Goal: Transaction & Acquisition: Purchase product/service

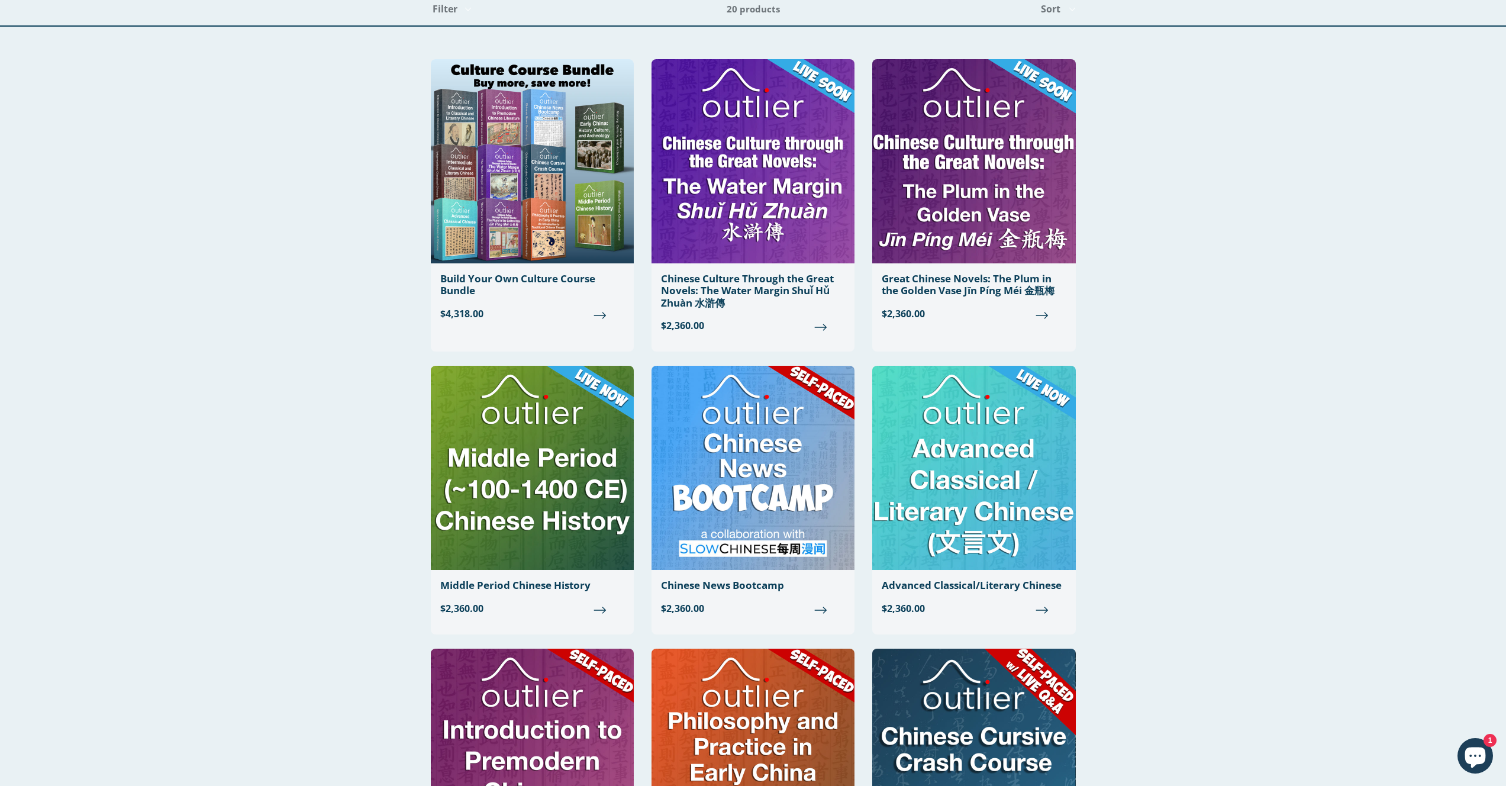
scroll to position [53, 0]
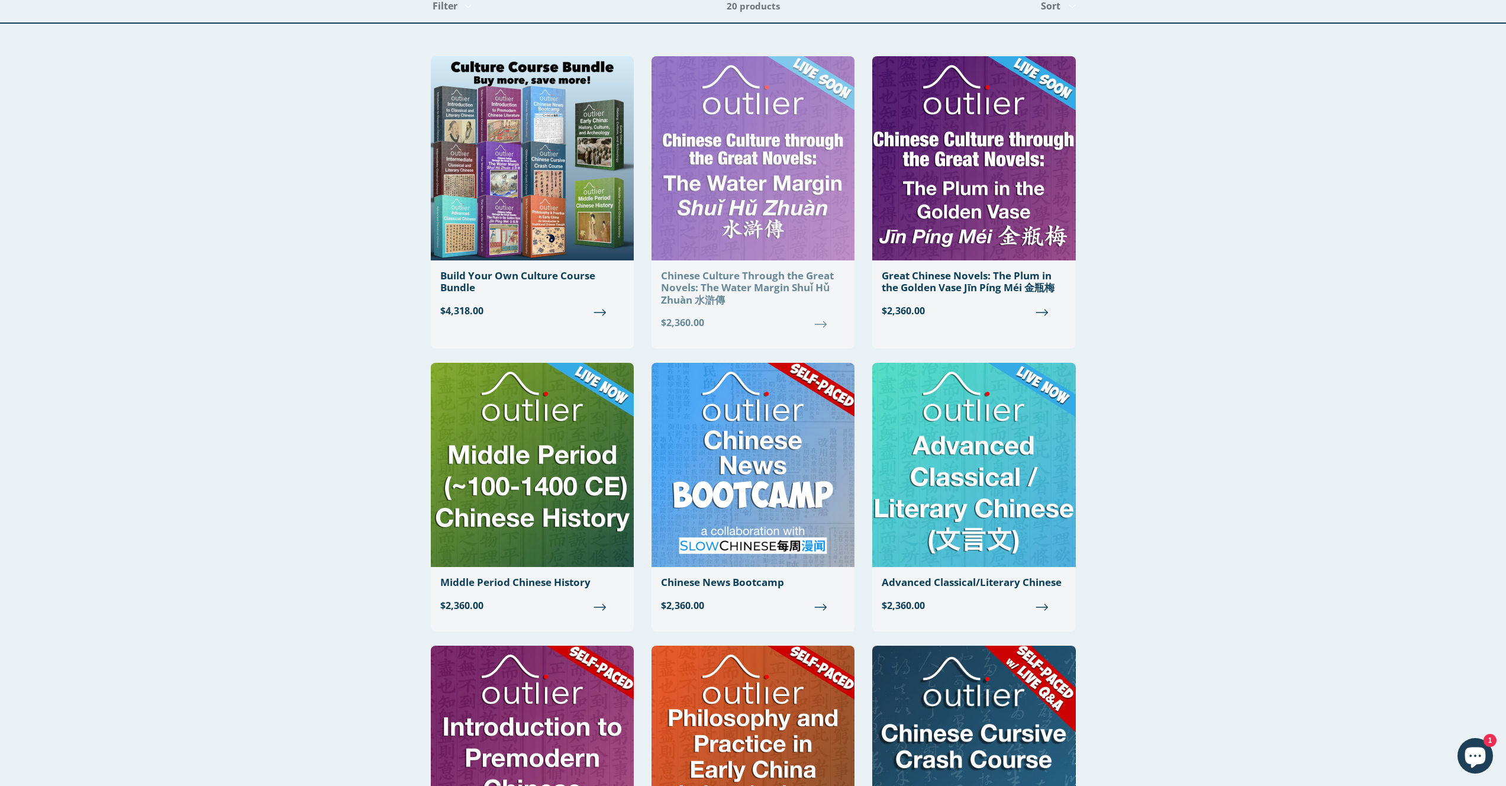
click at [675, 314] on link "Chinese Culture Through the Great Novels: The Water Margin Shuǐ Hǔ Zhuàn 水滸傳 Re…" at bounding box center [753, 197] width 203 height 283
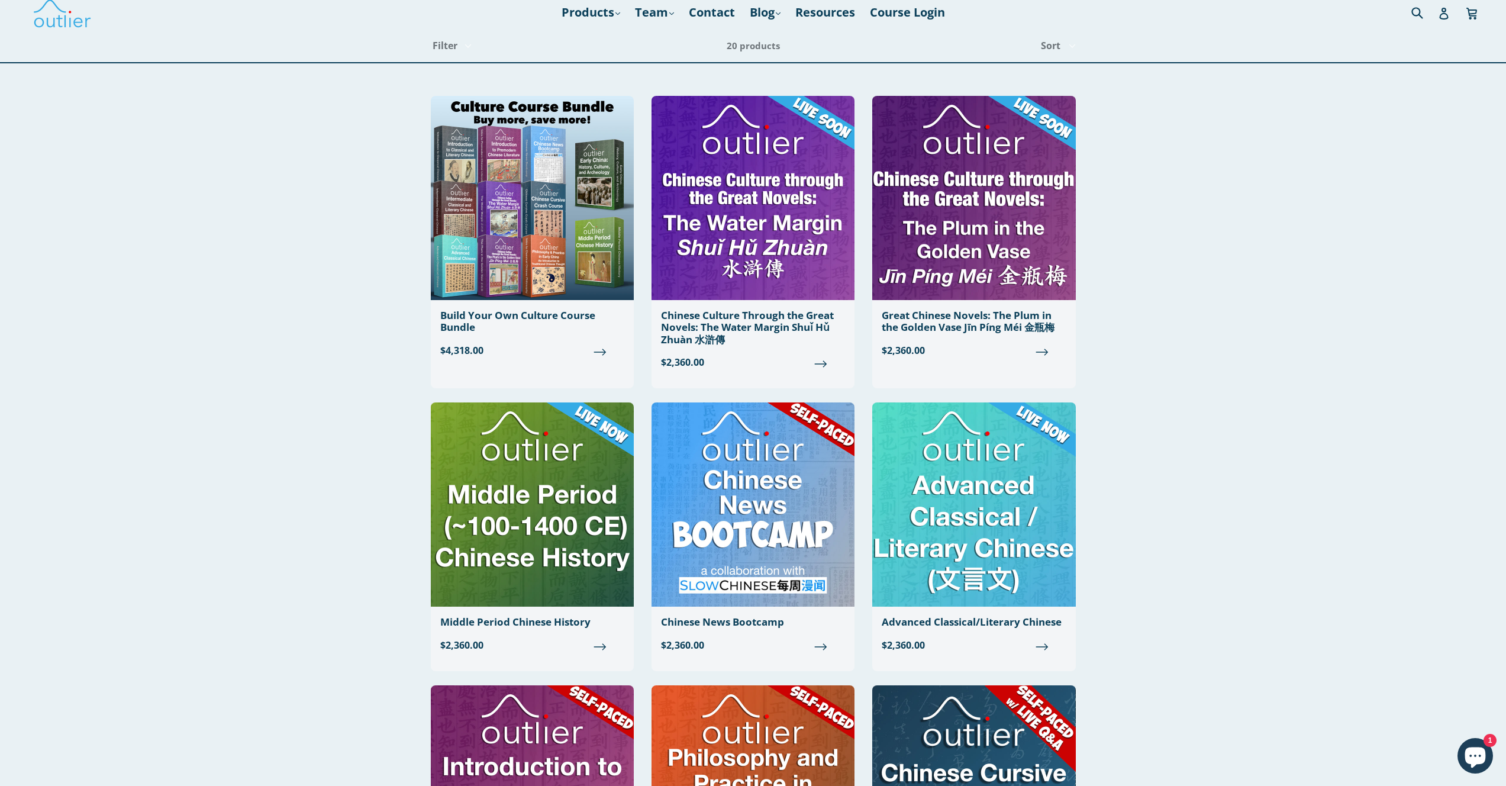
scroll to position [0, 0]
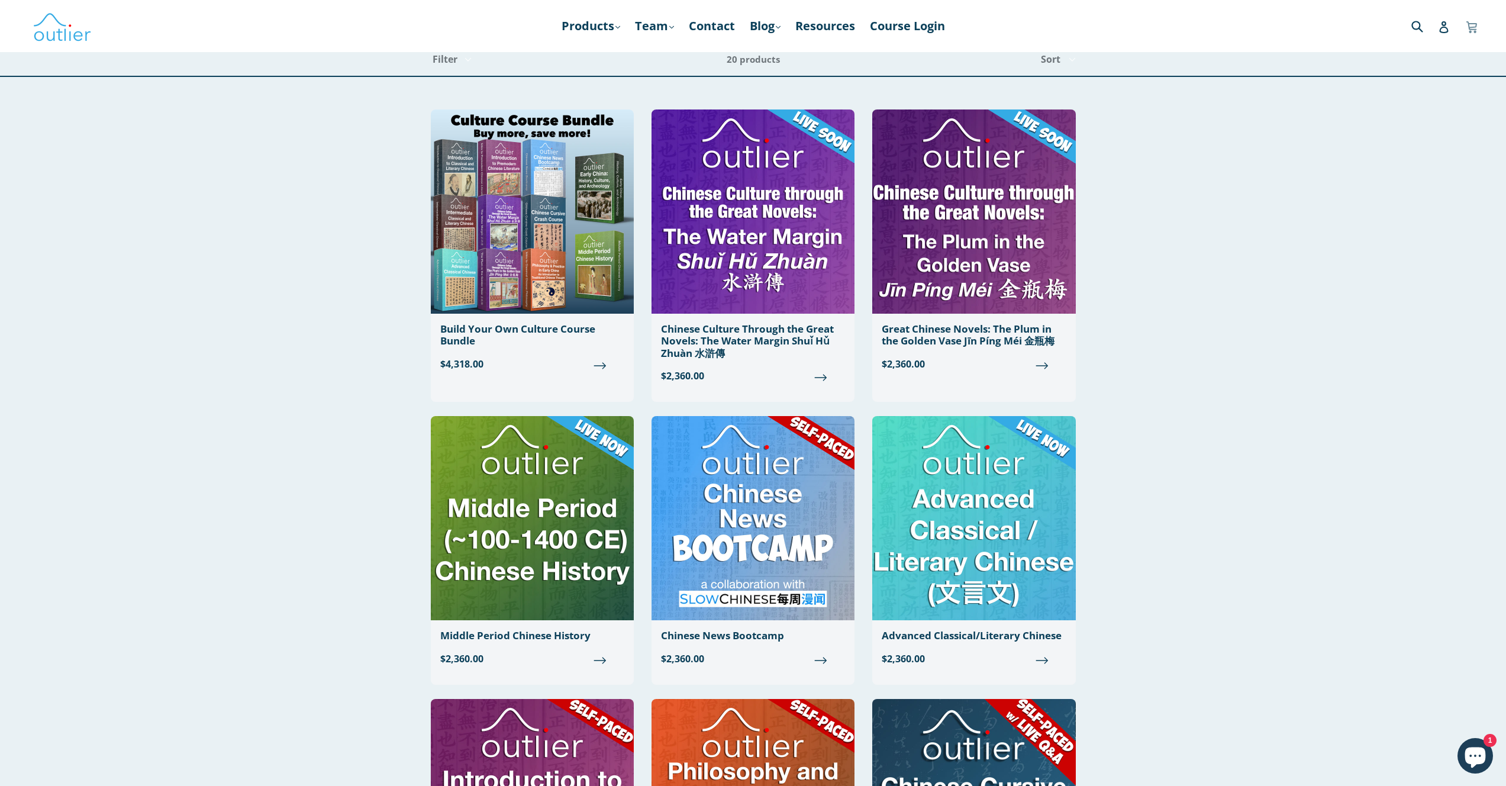
click at [1476, 27] on icon at bounding box center [1472, 25] width 11 height 9
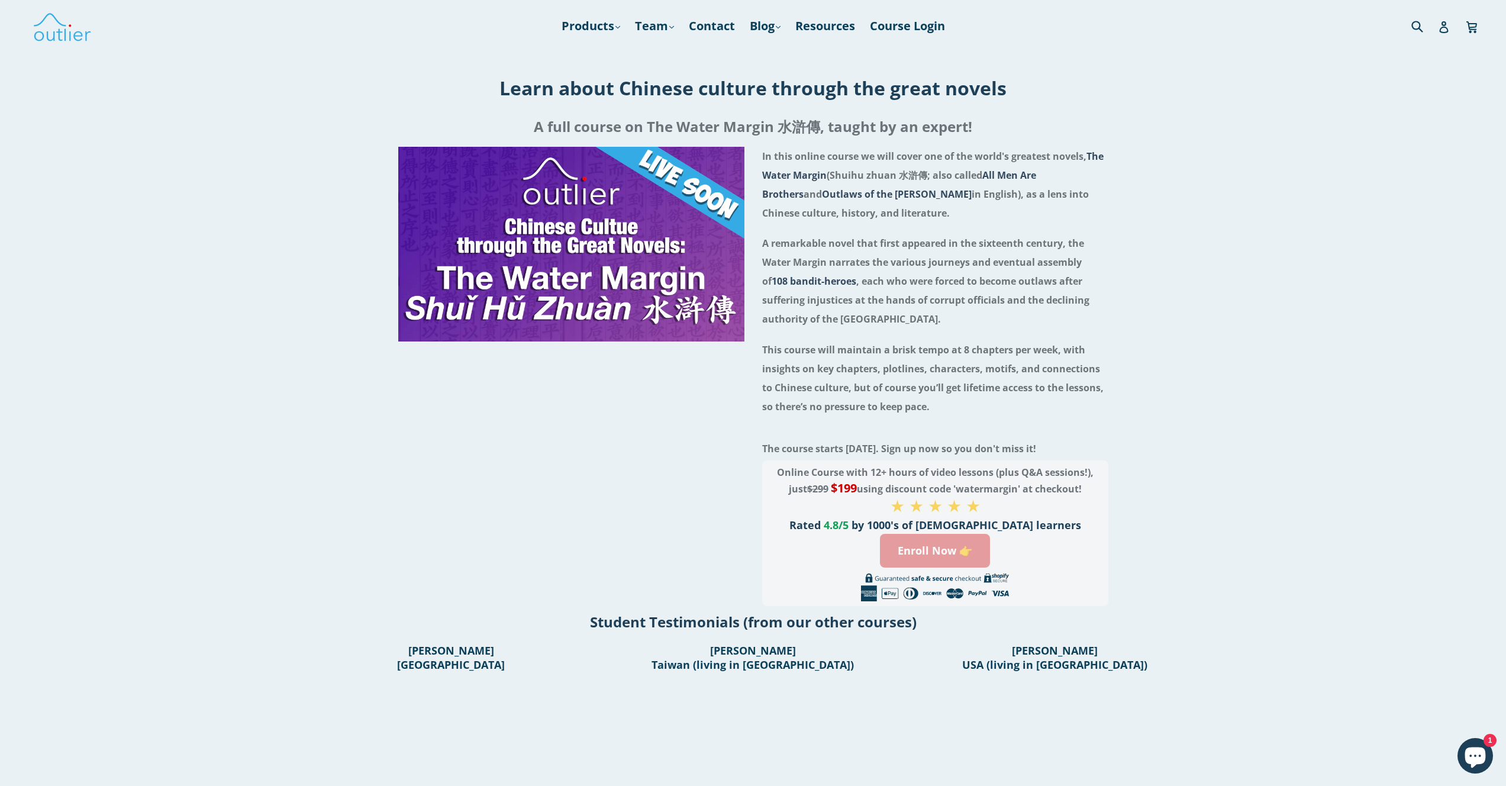
click at [948, 559] on link "Enroll Now 👉" at bounding box center [935, 551] width 110 height 34
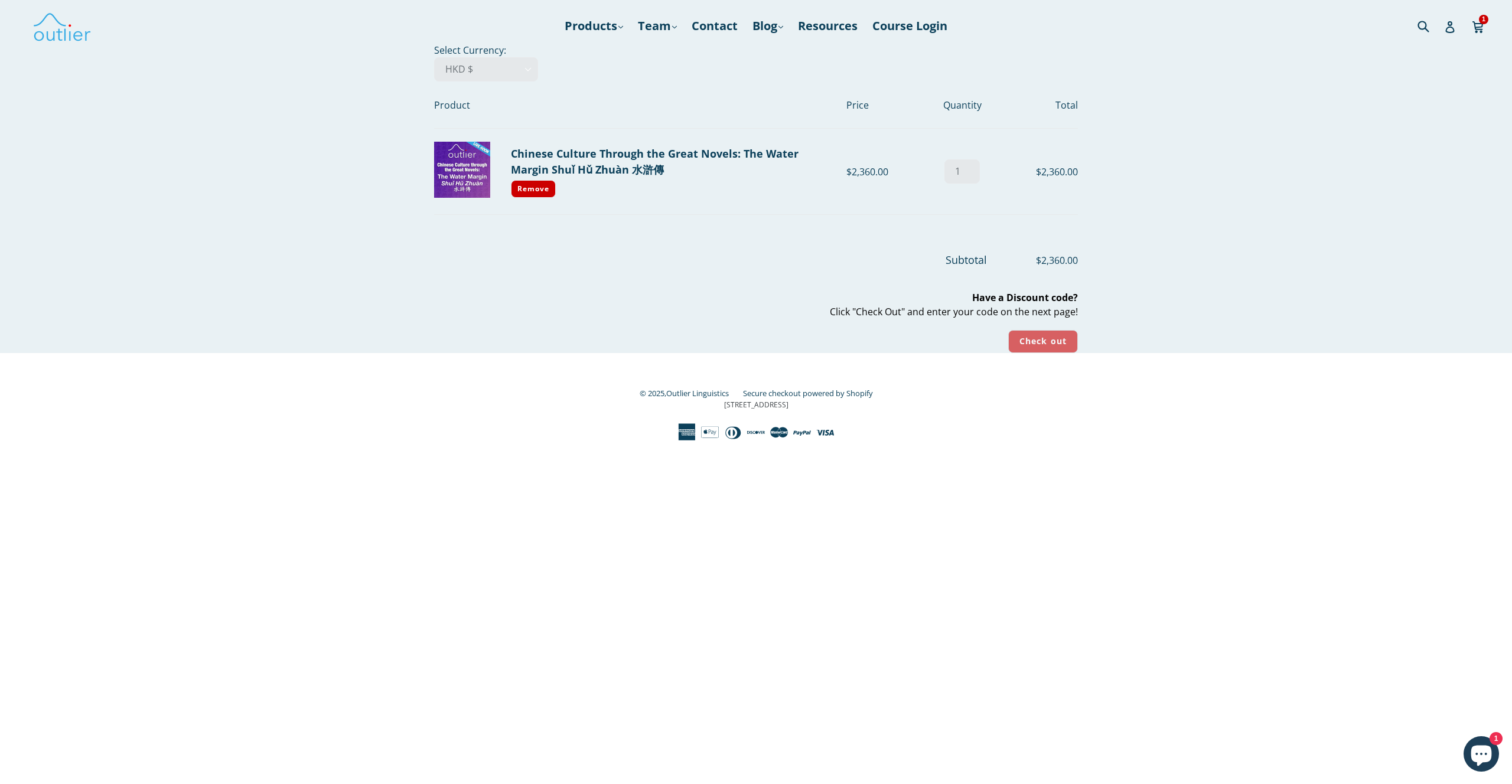
click at [1037, 333] on input "Check out" at bounding box center [1043, 341] width 70 height 23
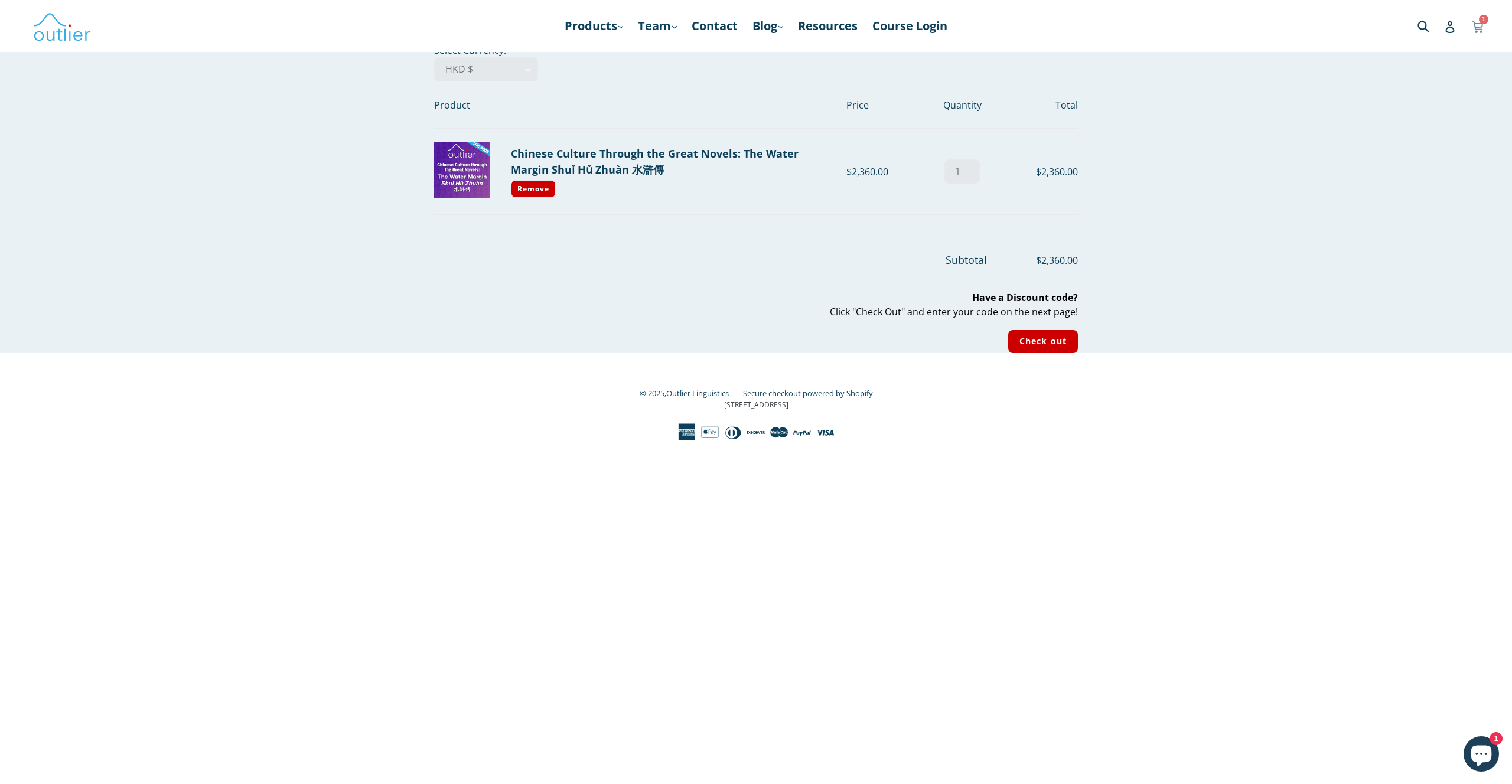
click at [1480, 22] on span "1" at bounding box center [1483, 19] width 9 height 9
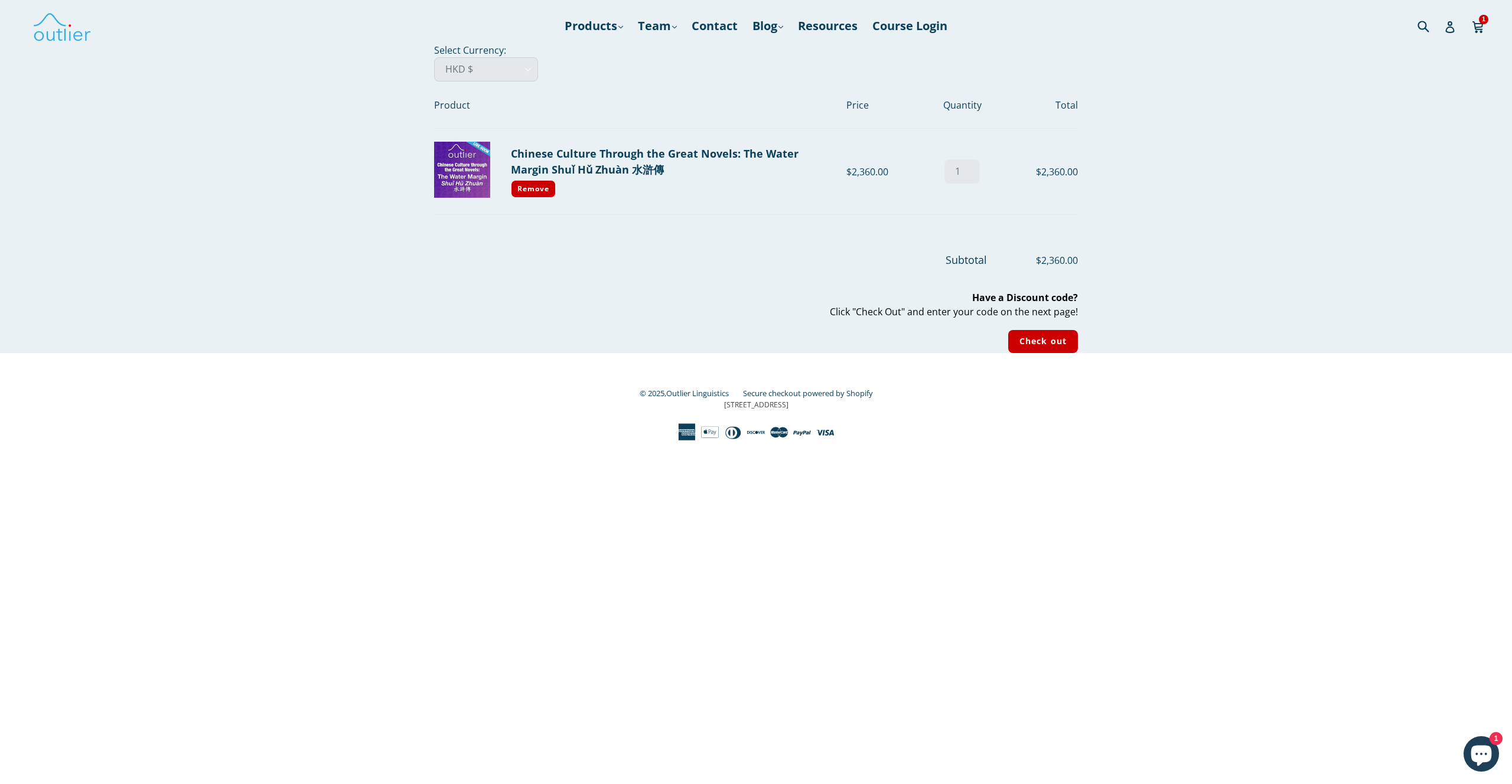
click at [462, 57] on select "AED د.إ AFN ؋ ALL L AMD դր. ANG ƒ AUD $ AWG ƒ AZN ₼ BAM КМ BBD $ BDT ৳ BGN лв. …" at bounding box center [486, 69] width 104 height 24
select select "EUR"
click at [434, 57] on select "AED د.إ AFN ؋ ALL L AMD դր. ANG ƒ AUD $ AWG ƒ AZN ₼ BAM КМ BBD $ BDT ৳ BGN лв. …" at bounding box center [486, 69] width 104 height 24
click at [499, 70] on select "AED د.إ AFN ؋ ALL L AMD դր. ANG ƒ AUD $ AWG ƒ AZN ₼ BAM КМ BBD $ BDT ৳ BGN лв. …" at bounding box center [486, 69] width 104 height 24
select select "USD"
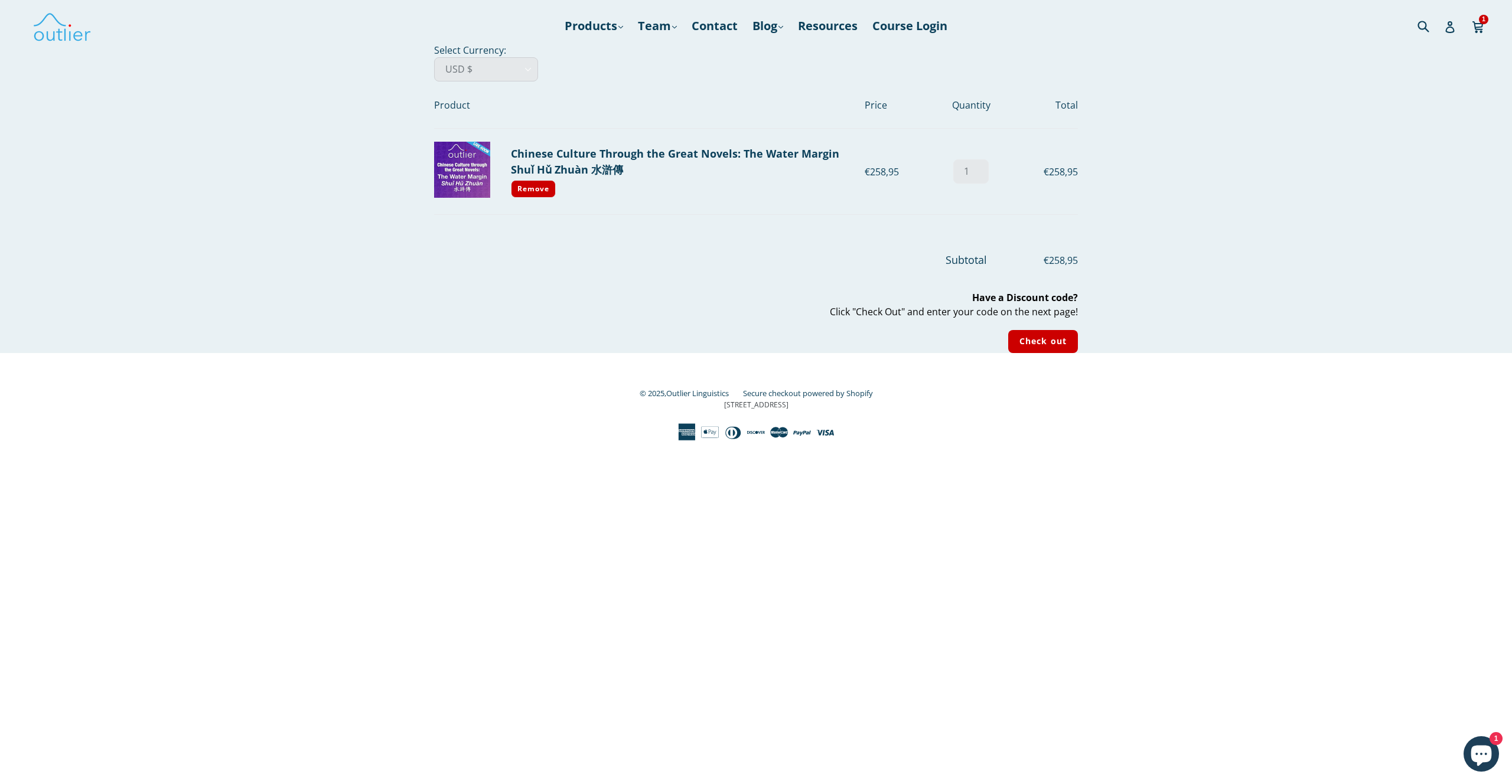
click at [434, 57] on select "AED د.إ AFN ؋ ALL L AMD դր. ANG ƒ AUD $ AWG ƒ AZN ₼ BAM КМ BBD $ BDT ৳ BGN лв. …" at bounding box center [486, 69] width 104 height 24
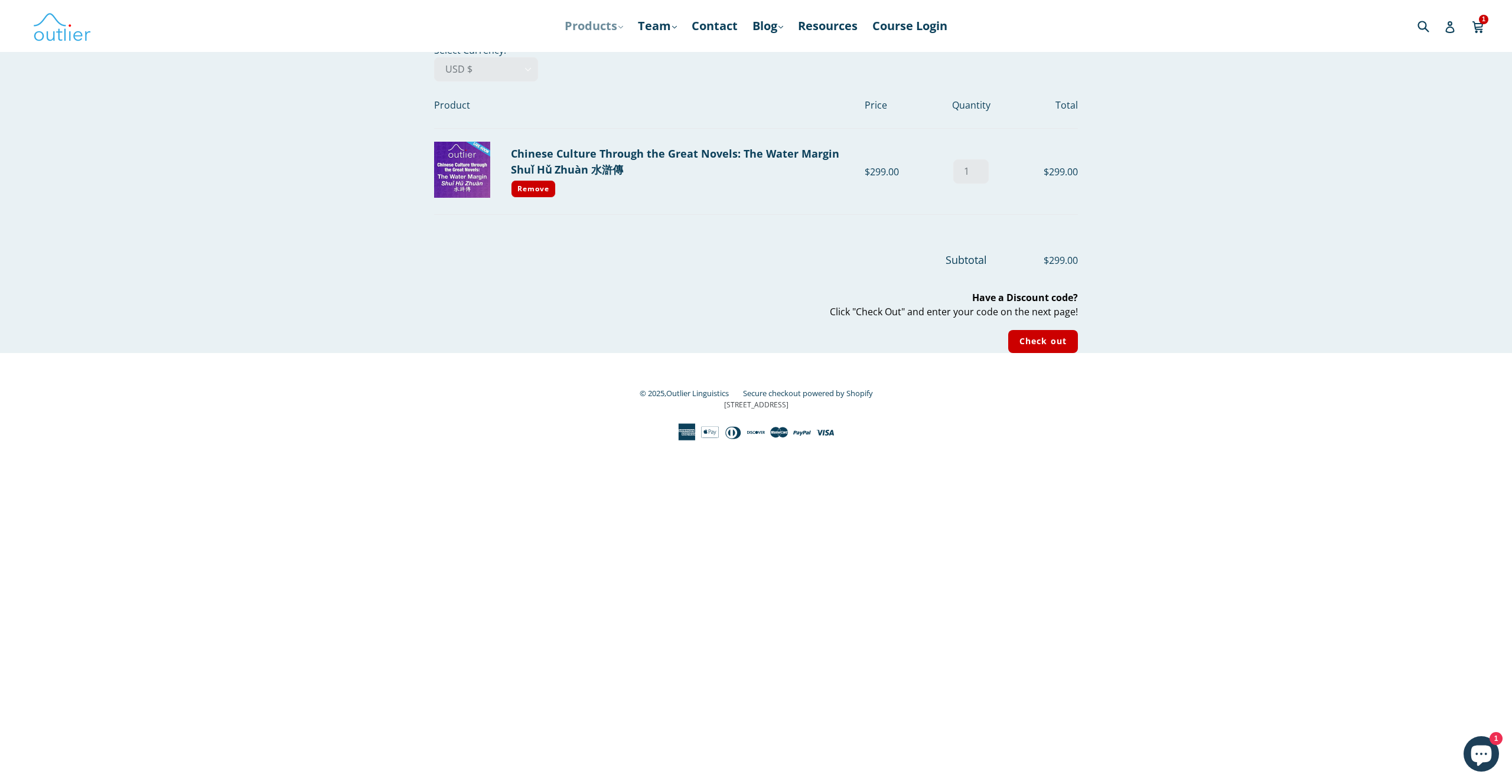
click at [594, 29] on link "Products .cls-1{fill:#231f20} expand" at bounding box center [594, 25] width 70 height 21
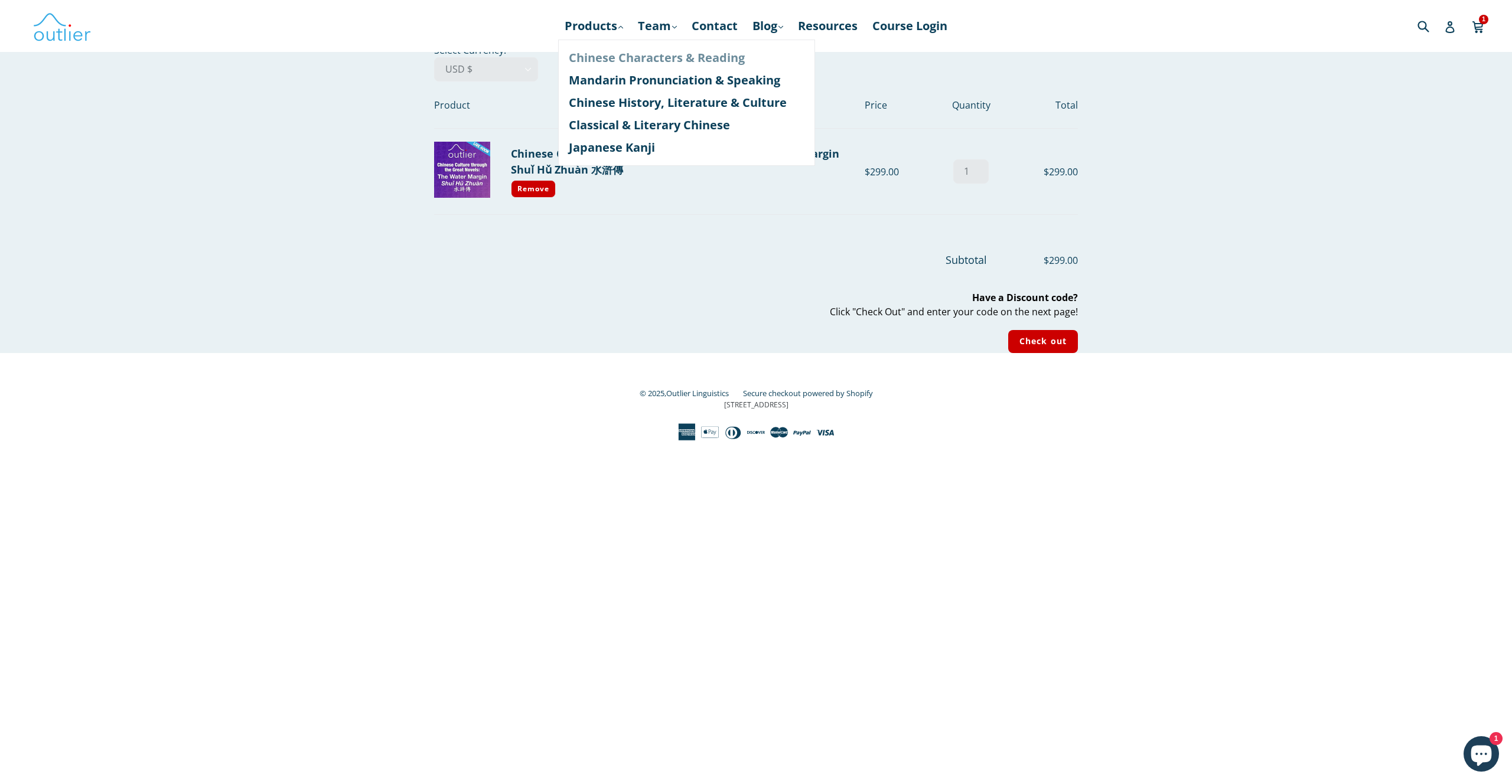
click at [583, 54] on link "Chinese Characters & Reading" at bounding box center [687, 58] width 236 height 22
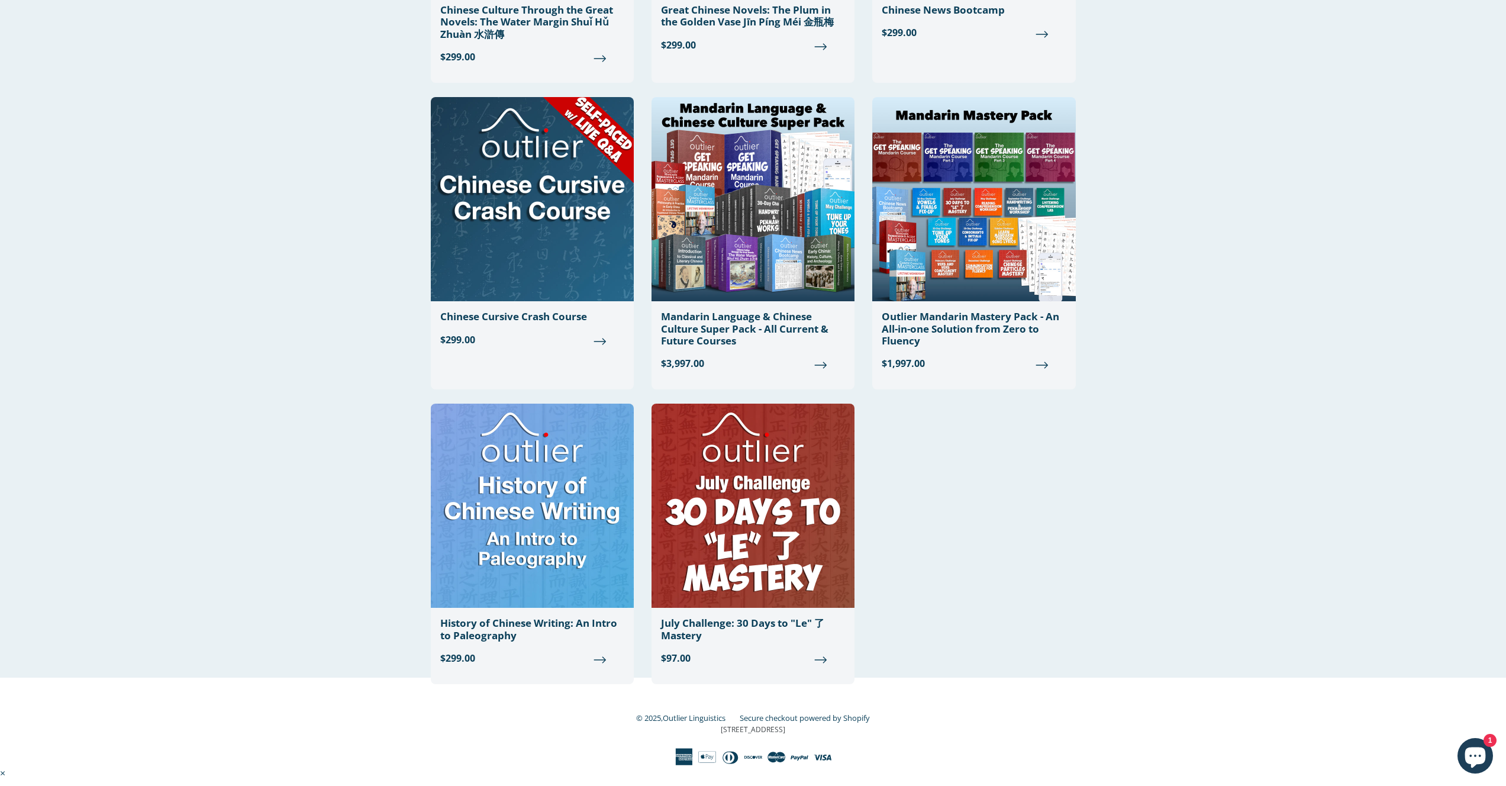
scroll to position [929, 0]
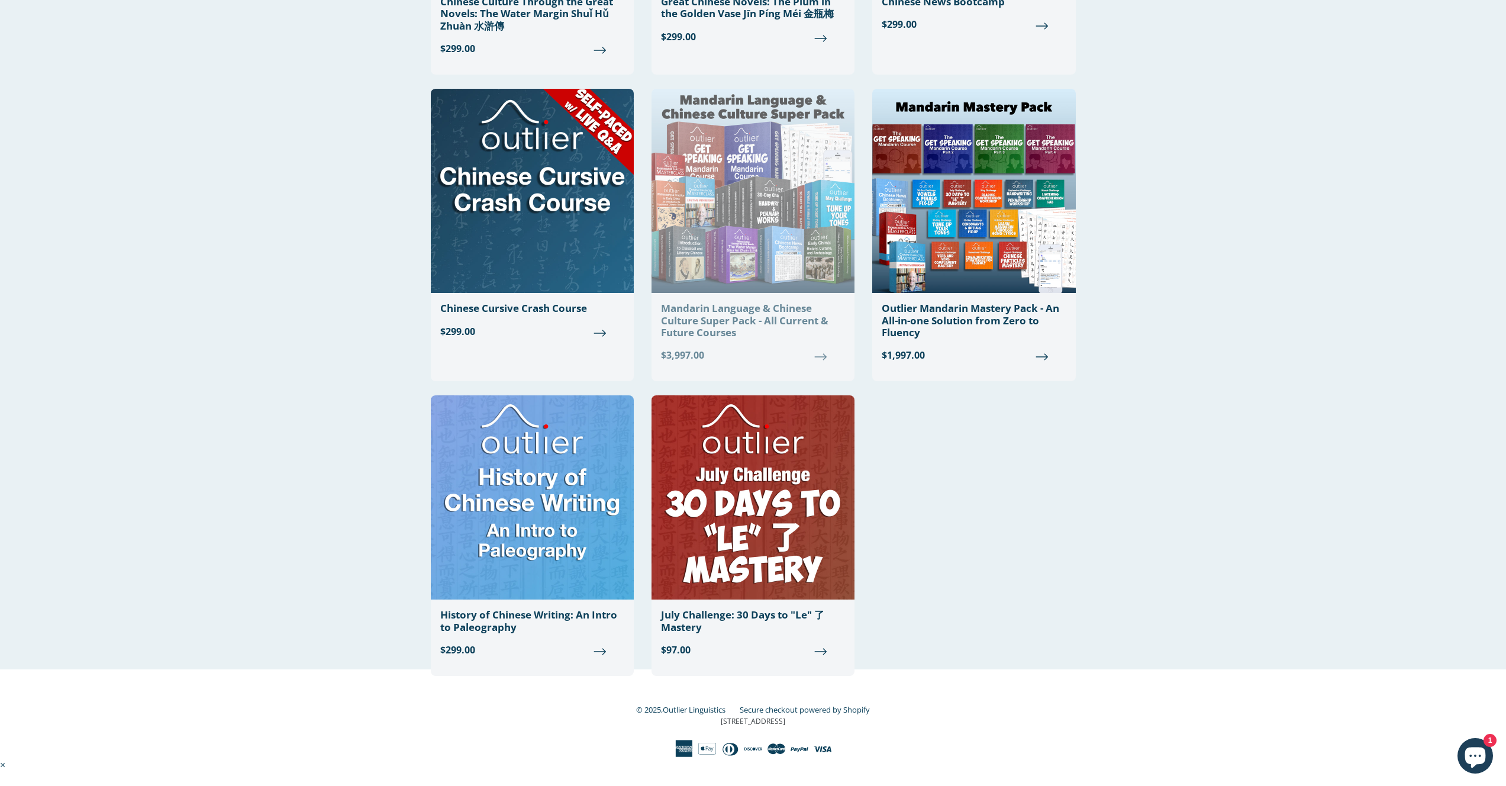
click at [810, 359] on span "$3,997.00" at bounding box center [753, 355] width 184 height 14
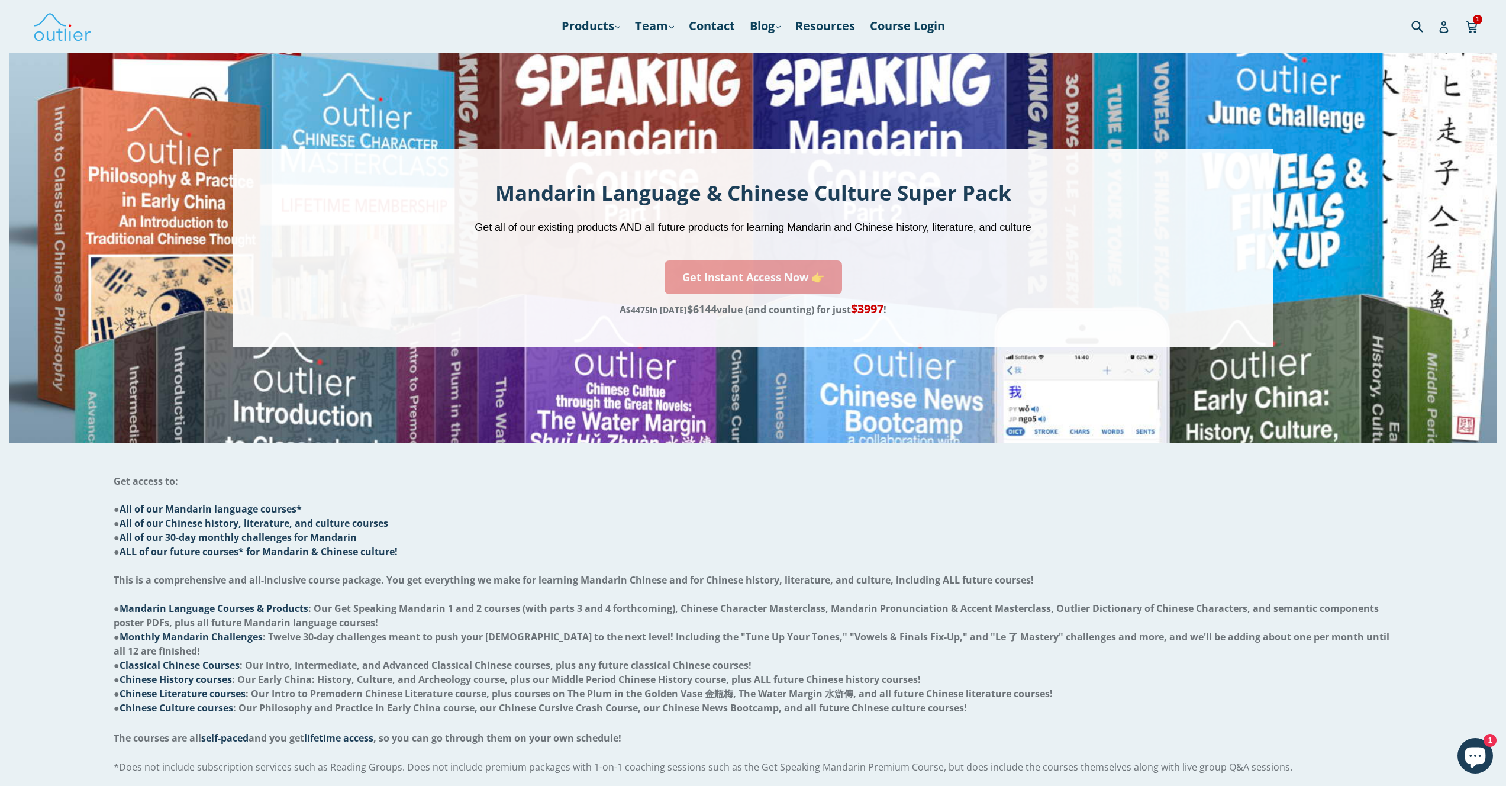
click at [816, 279] on link "Get Instant Access Now 👉" at bounding box center [754, 277] width 178 height 34
